Goal: Task Accomplishment & Management: Complete application form

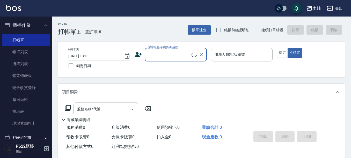
click at [160, 54] on input "顧客姓名/手機號碼/編號" at bounding box center [169, 54] width 44 height 9
type input "5"
type input "?"
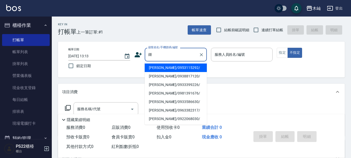
click at [173, 69] on li "[PERSON_NAME]/0953115292/" at bounding box center [176, 68] width 62 height 9
type input "[PERSON_NAME]/0953115292/"
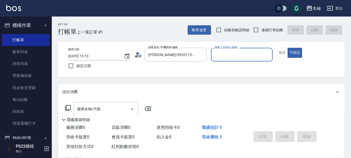
click at [228, 57] on input "服務人員姓名/編號" at bounding box center [241, 54] width 57 height 9
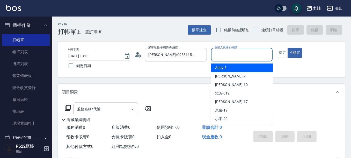
click at [227, 67] on div "Abby -5" at bounding box center [242, 68] width 62 height 9
type input "Abby-5"
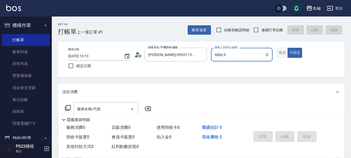
click at [277, 54] on button "指定" at bounding box center [281, 53] width 11 height 10
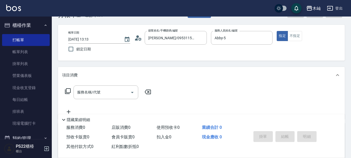
scroll to position [26, 0]
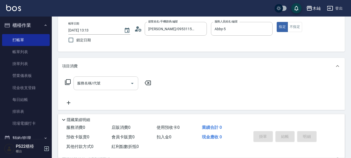
click at [120, 87] on input "服務名稱/代號" at bounding box center [102, 83] width 52 height 9
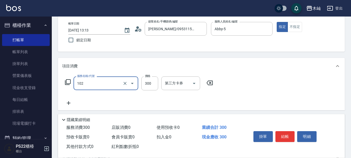
type input "精油洗髮(102)"
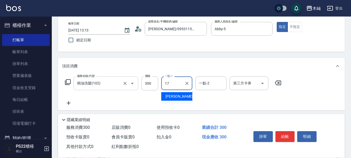
type input "[PERSON_NAME]-17"
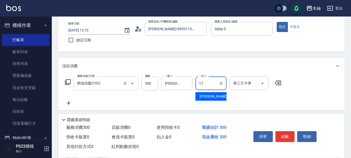
type input "[PERSON_NAME]-17"
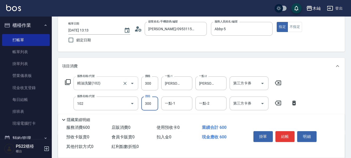
type input "精油洗髮(102)"
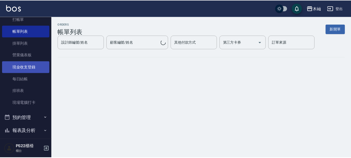
scroll to position [79, 0]
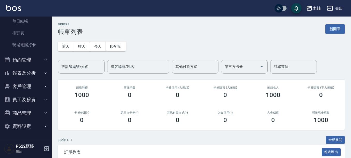
click at [26, 70] on button "報表及分析" at bounding box center [26, 72] width 48 height 13
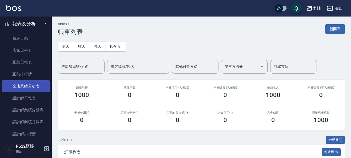
scroll to position [130, 0]
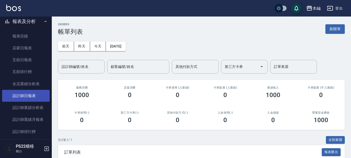
click at [32, 94] on link "設計師日報表" at bounding box center [26, 96] width 48 height 12
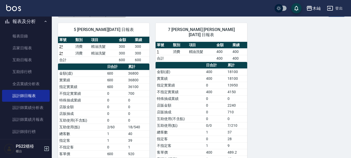
scroll to position [26, 0]
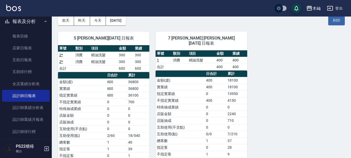
click at [81, 16] on div "木屾 登出" at bounding box center [175, 8] width 351 height 17
click at [81, 21] on button "昨天" at bounding box center [82, 21] width 16 height 10
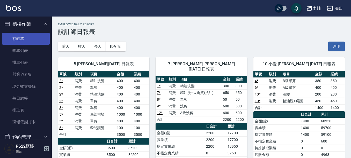
scroll to position [1, 0]
click at [30, 37] on link "打帳單" at bounding box center [26, 39] width 48 height 12
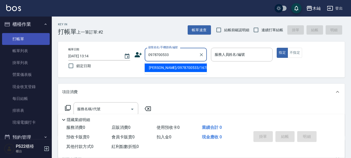
type input "[PERSON_NAME]/0978700533/16789"
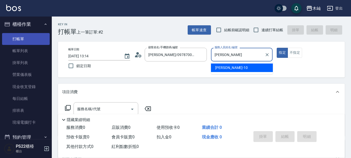
type input "小"
type input "[PERSON_NAME]-7"
type button "true"
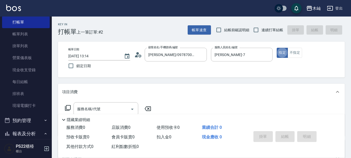
scroll to position [27, 0]
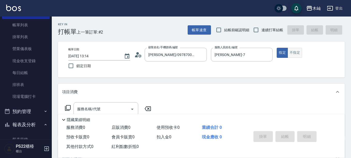
click at [291, 55] on button "不指定" at bounding box center [294, 53] width 14 height 10
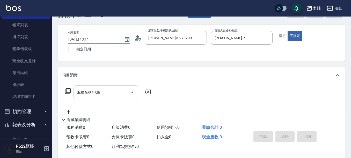
scroll to position [26, 0]
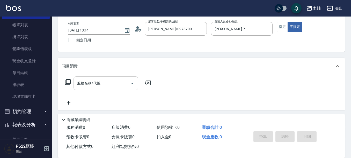
click at [94, 88] on input "服務名稱/代號" at bounding box center [102, 83] width 52 height 9
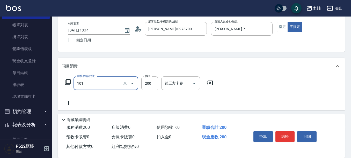
type input "洗髮(101)"
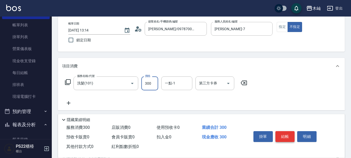
type input "300"
click at [286, 136] on button "結帳" at bounding box center [284, 136] width 19 height 11
